Goal: Task Accomplishment & Management: Use online tool/utility

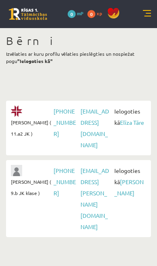
click at [120, 126] on link "Elīza Tāre" at bounding box center [132, 122] width 24 height 7
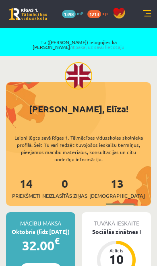
click at [143, 17] on link at bounding box center [147, 14] width 8 height 8
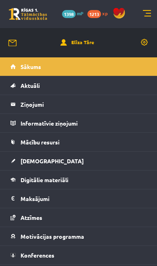
click at [27, 145] on link "Mācību resursi" at bounding box center [78, 142] width 136 height 18
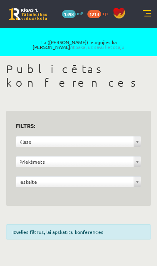
click at [143, 17] on link at bounding box center [147, 14] width 8 height 8
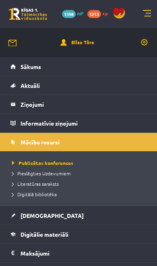
click at [25, 192] on span "Digitālā bibliotēka" at bounding box center [34, 194] width 45 height 6
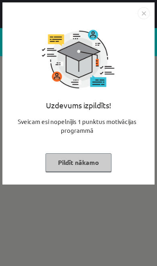
click at [74, 168] on button "Pildīt nākamo" at bounding box center [78, 162] width 66 height 18
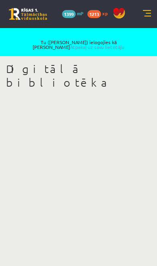
click at [123, 44] on link "Atpakaļ uz savu lietotāju" at bounding box center [97, 47] width 54 height 6
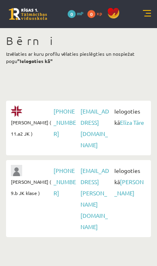
click at [119, 184] on link "Jānis Tāre" at bounding box center [128, 187] width 29 height 18
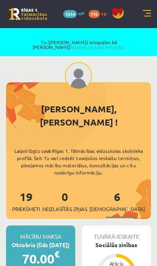
click at [149, 14] on link at bounding box center [147, 14] width 8 height 8
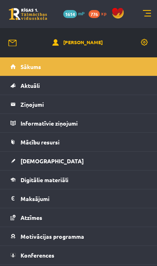
click at [54, 181] on span "Digitālie materiāli" at bounding box center [44, 179] width 48 height 7
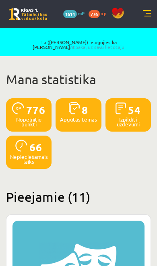
click at [144, 10] on link at bounding box center [147, 14] width 8 height 8
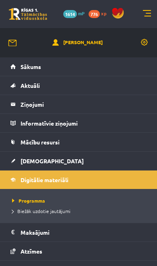
click at [39, 139] on span "Mācību resursi" at bounding box center [39, 142] width 39 height 7
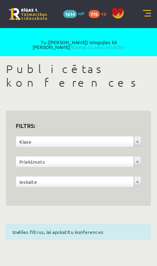
click at [148, 12] on link at bounding box center [147, 14] width 8 height 8
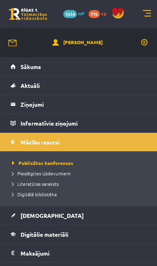
click at [37, 195] on span "Digitālā bibliotēka" at bounding box center [34, 194] width 45 height 6
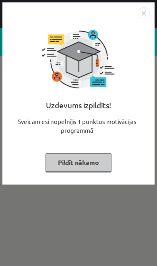
click at [70, 168] on button "Pildīt nākamo" at bounding box center [78, 162] width 66 height 18
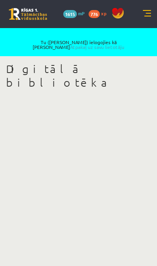
click at [120, 44] on link "Atpakaļ uz savu lietotāju" at bounding box center [97, 47] width 54 height 6
